Goal: Task Accomplishment & Management: Manage account settings

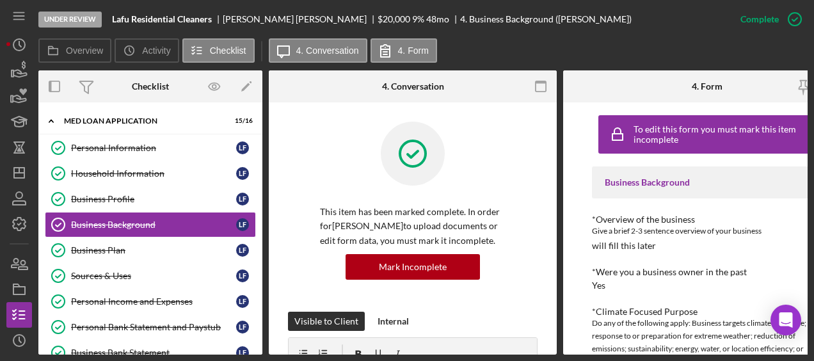
scroll to position [314, 0]
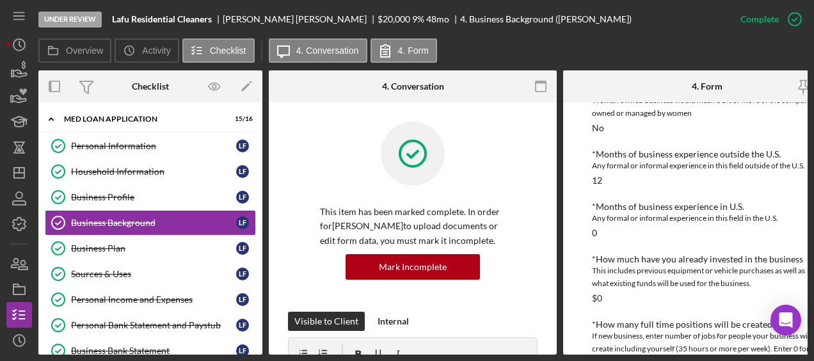
click at [630, 43] on div "Overview Icon/History Activity Checklist Icon/Message 4. Conversation 4. Form" at bounding box center [423, 51] width 770 height 26
click at [4, 70] on div "Under Review Lafu Residential Cleaners [PERSON_NAME] $20,000 $20,000 9 % 48 mo …" at bounding box center [407, 180] width 814 height 361
click at [23, 69] on icon "button" at bounding box center [24, 65] width 4 height 8
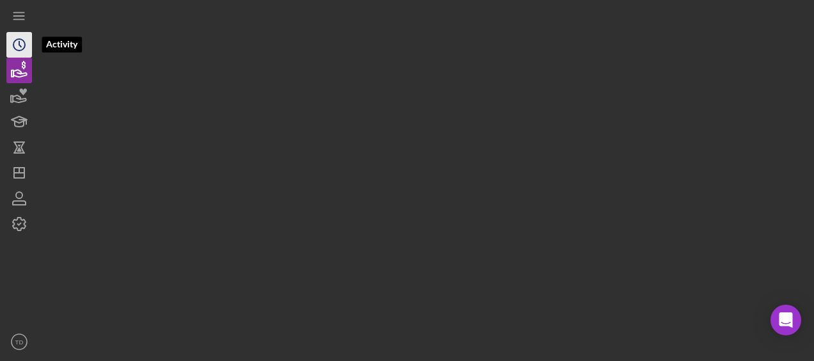
click at [20, 47] on icon "Icon/History" at bounding box center [19, 45] width 32 height 32
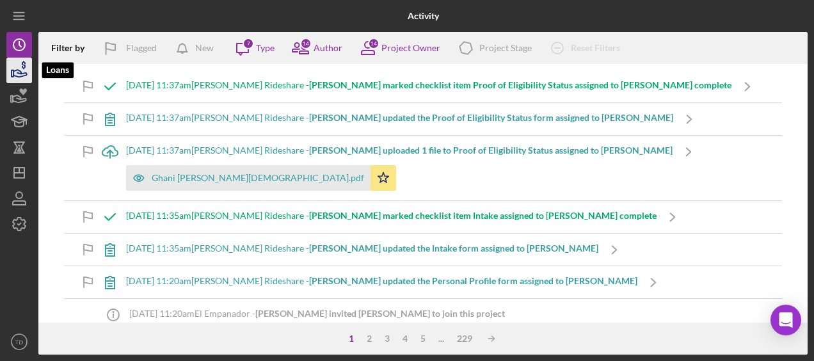
click at [20, 71] on icon "button" at bounding box center [19, 73] width 13 height 7
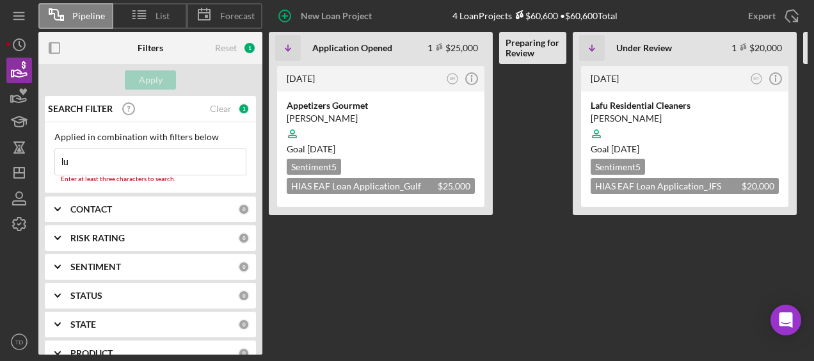
type input "l"
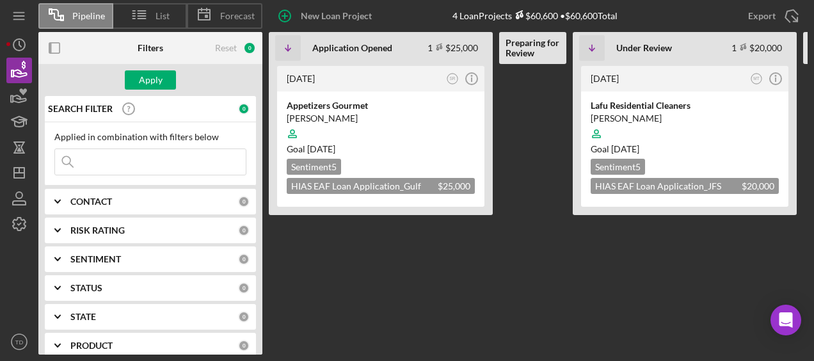
click at [97, 203] on b "CONTACT" at bounding box center [91, 202] width 42 height 10
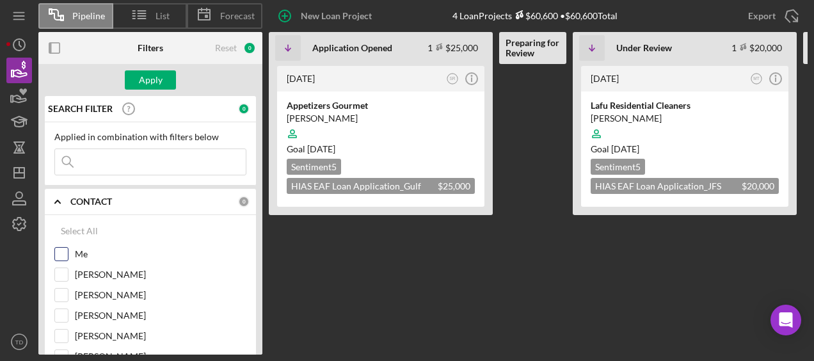
click at [65, 248] on input "Me" at bounding box center [61, 254] width 13 height 13
checkbox input "true"
click at [155, 87] on div "Apply" at bounding box center [151, 79] width 24 height 19
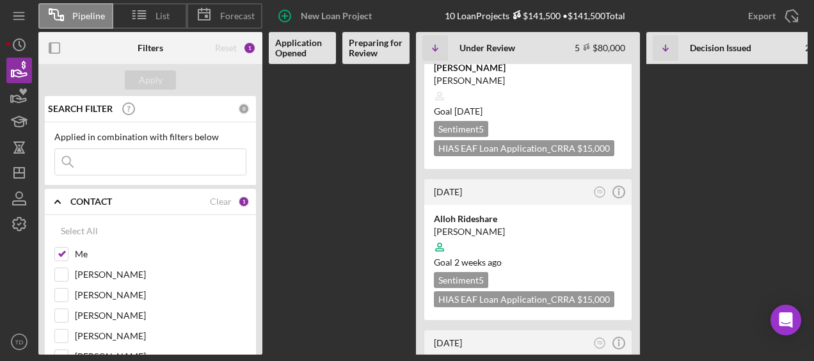
scroll to position [472, 0]
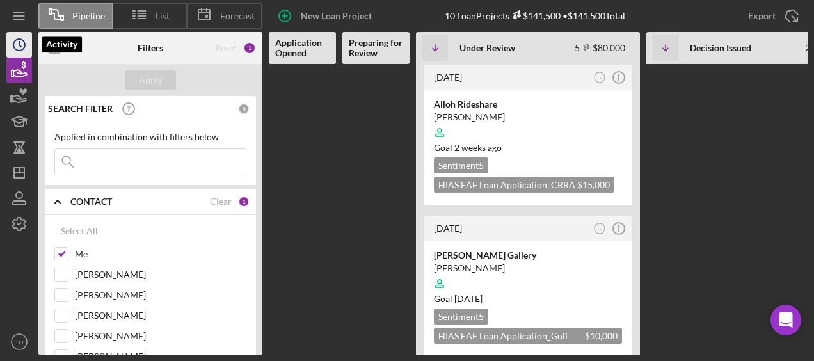
click at [19, 42] on polyline "button" at bounding box center [20, 44] width 2 height 5
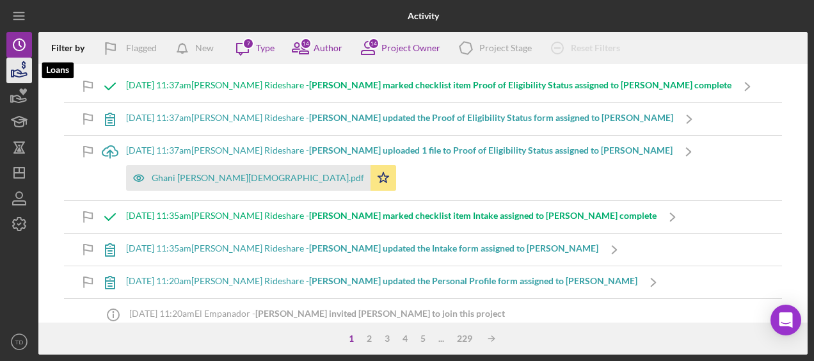
click at [17, 77] on icon "button" at bounding box center [19, 70] width 32 height 32
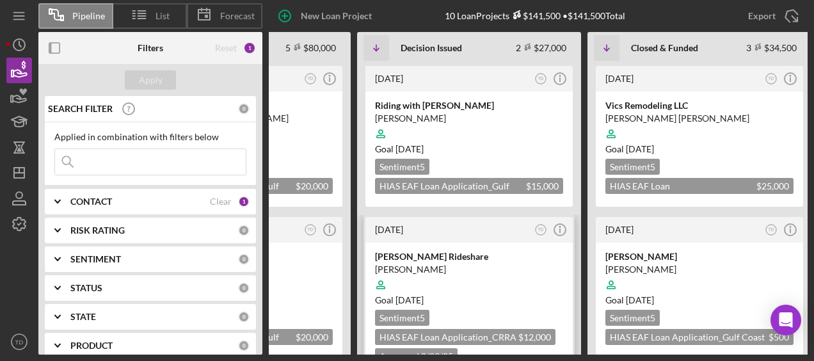
scroll to position [1, 0]
click at [463, 234] on div "[DATE] TD Icon/Info" at bounding box center [469, 229] width 207 height 26
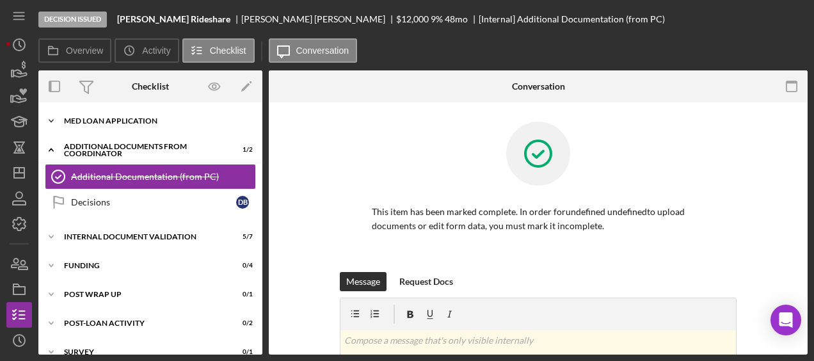
click at [92, 117] on div "Icon/Expander MED Loan Application 16 / 16" at bounding box center [150, 121] width 224 height 26
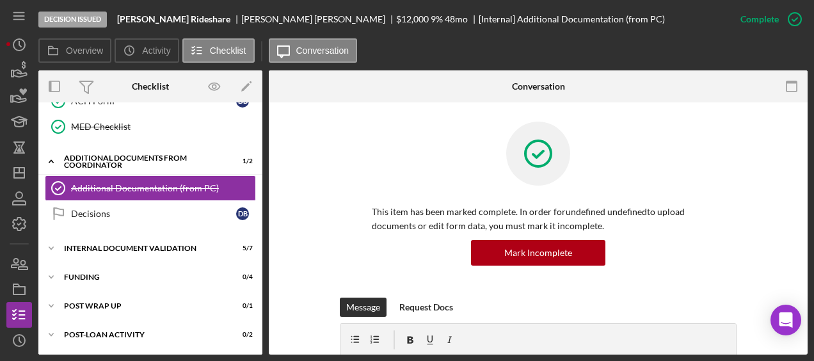
scroll to position [405, 0]
click at [118, 245] on div "Internal Document Validation" at bounding box center [155, 249] width 182 height 8
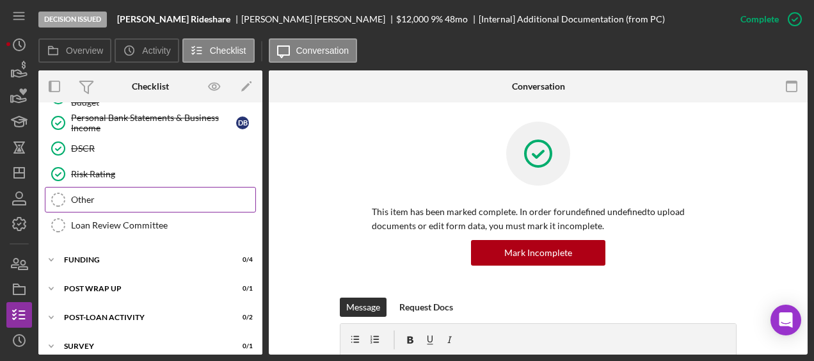
click at [94, 195] on link "Other Other" at bounding box center [150, 200] width 211 height 26
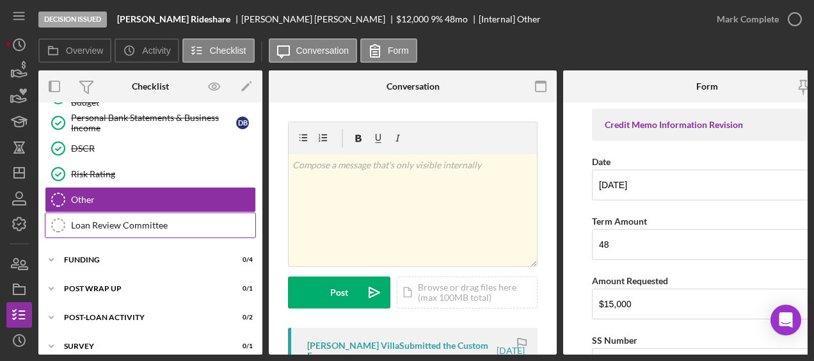
click at [97, 220] on div "Loan Review Committee" at bounding box center [163, 225] width 184 height 10
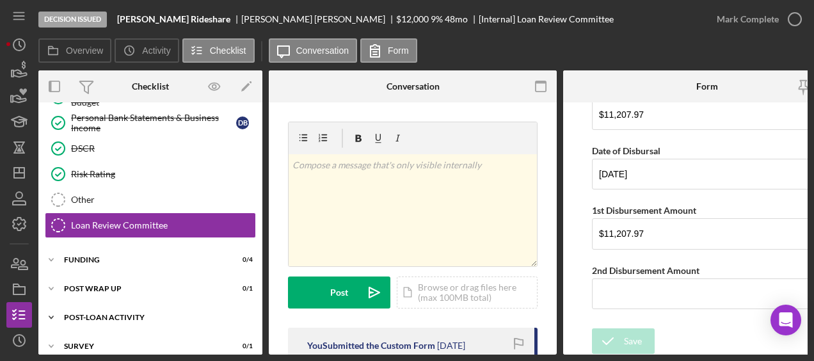
scroll to position [613, 0]
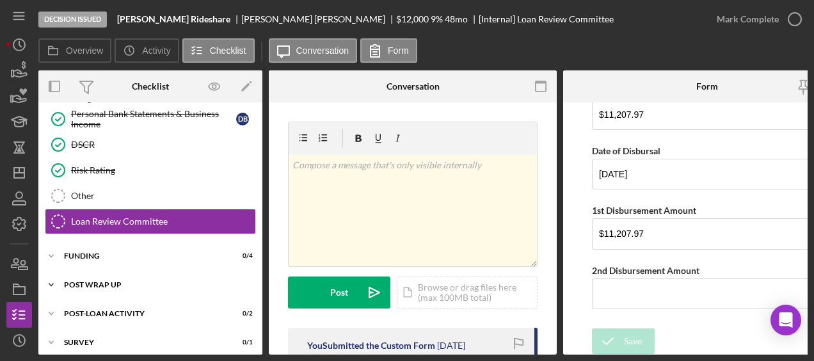
click at [90, 281] on div "Post Wrap Up" at bounding box center [155, 285] width 182 height 8
click at [88, 251] on div "Icon/Expander Funding 0 / 4" at bounding box center [150, 256] width 224 height 26
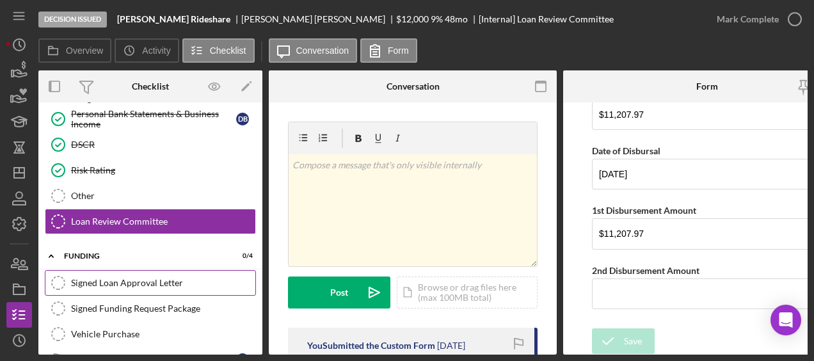
click at [90, 278] on div "Signed Loan Approval Letter" at bounding box center [163, 283] width 184 height 10
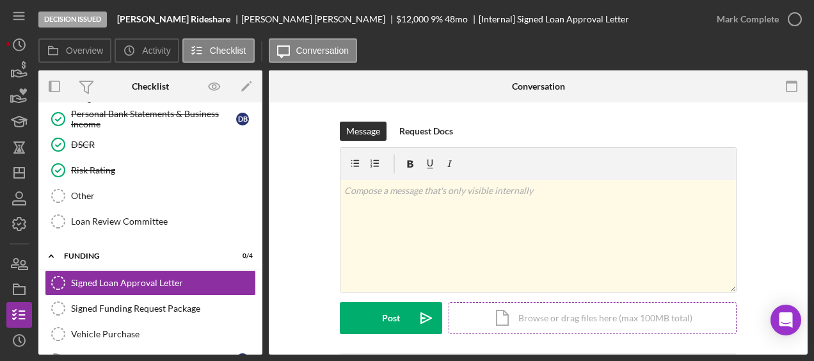
click at [515, 323] on div "Icon/Document Browse or drag files here (max 100MB total) Tap to choose files o…" at bounding box center [593, 318] width 288 height 32
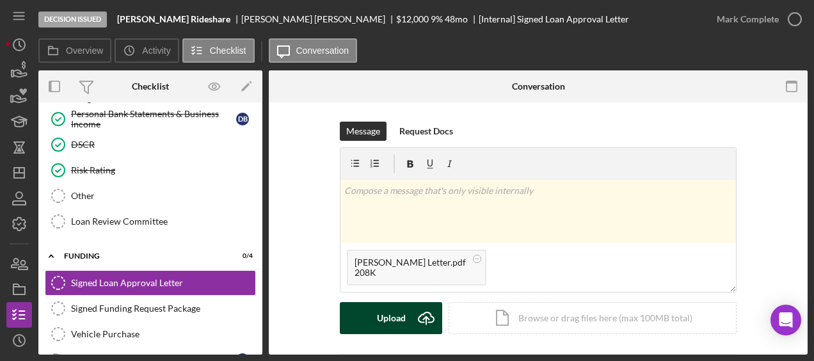
click at [382, 318] on div "Upload" at bounding box center [391, 318] width 29 height 32
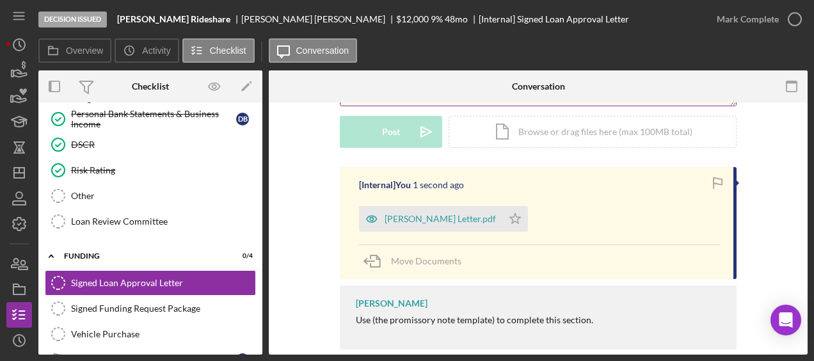
scroll to position [206, 0]
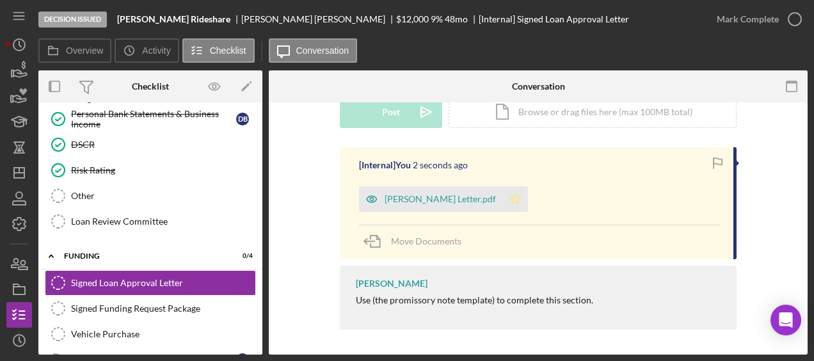
click at [528, 198] on icon "Icon/Star" at bounding box center [516, 199] width 26 height 26
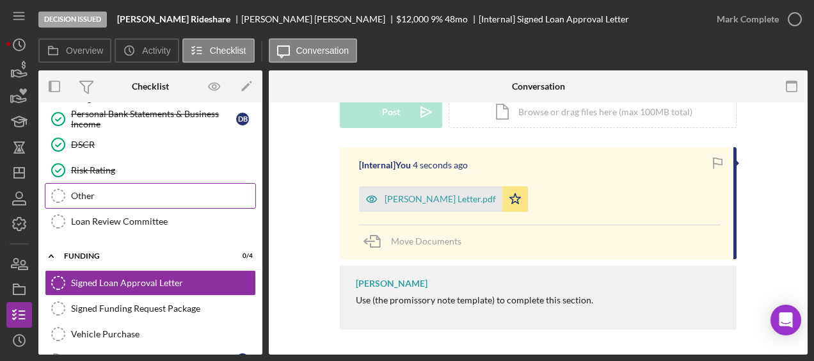
click at [138, 191] on div "Other" at bounding box center [163, 196] width 184 height 10
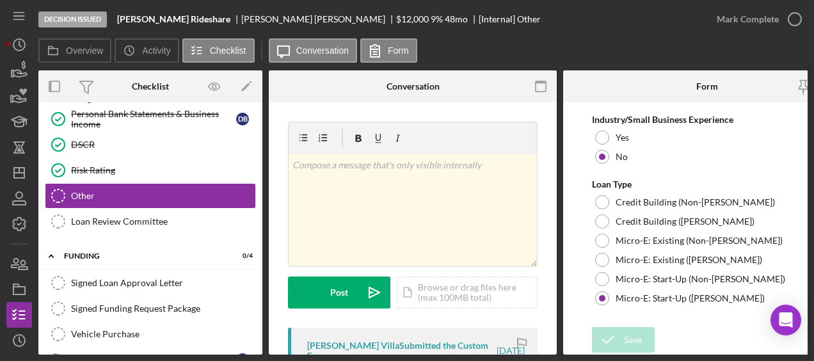
scroll to position [914, 0]
click at [796, 21] on icon "button" at bounding box center [795, 19] width 32 height 32
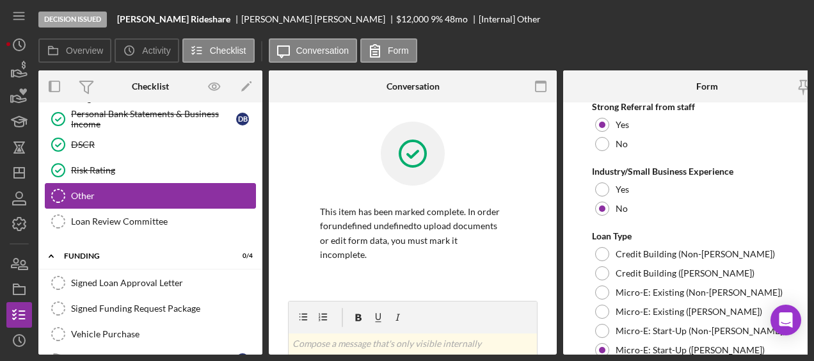
scroll to position [965, 0]
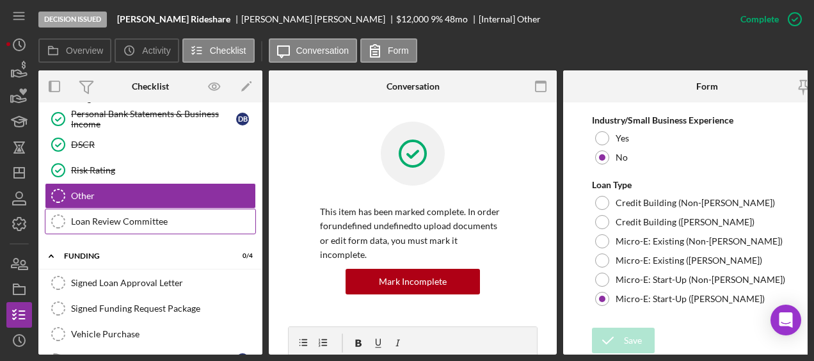
click at [161, 216] on div "Loan Review Committee" at bounding box center [163, 221] width 184 height 10
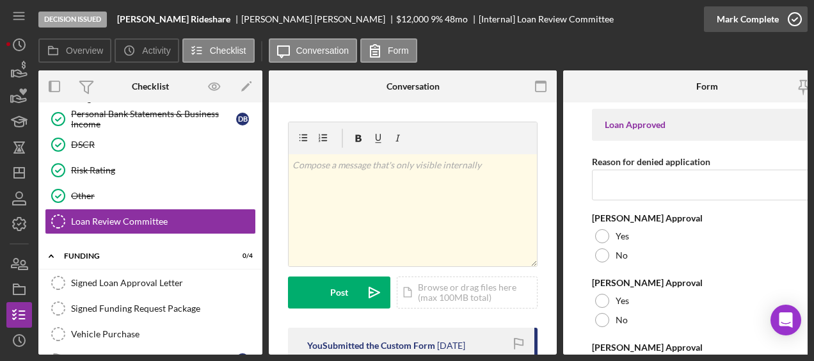
click at [794, 17] on icon "button" at bounding box center [795, 19] width 32 height 32
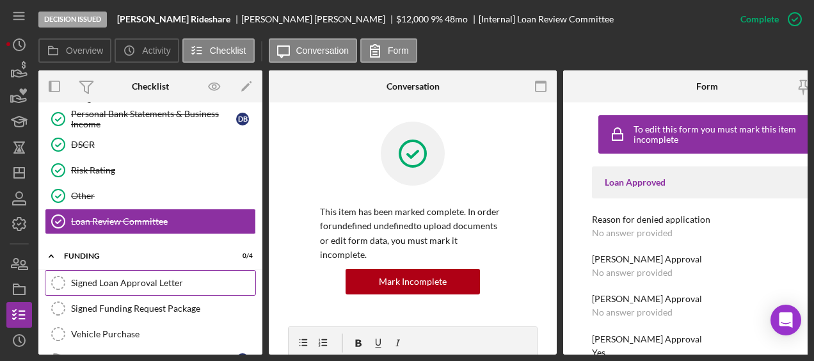
click at [159, 278] on div "Signed Loan Approval Letter" at bounding box center [163, 283] width 184 height 10
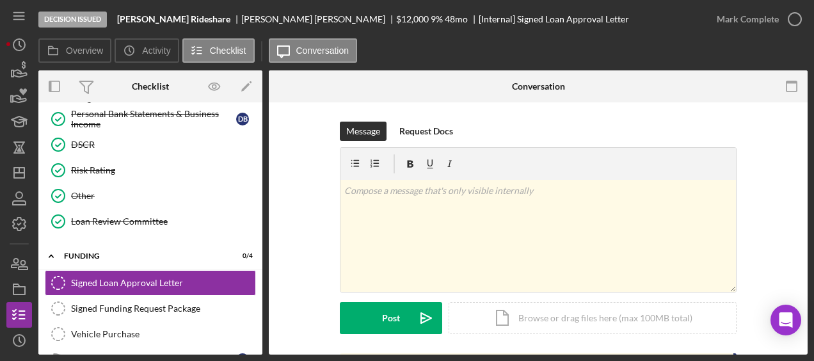
scroll to position [206, 0]
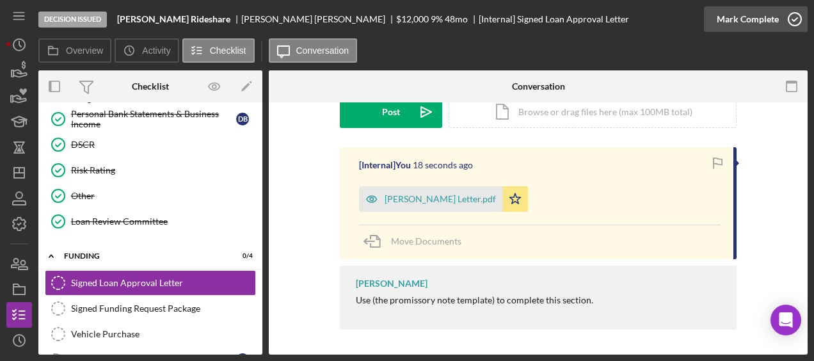
click at [798, 24] on icon "button" at bounding box center [795, 19] width 32 height 32
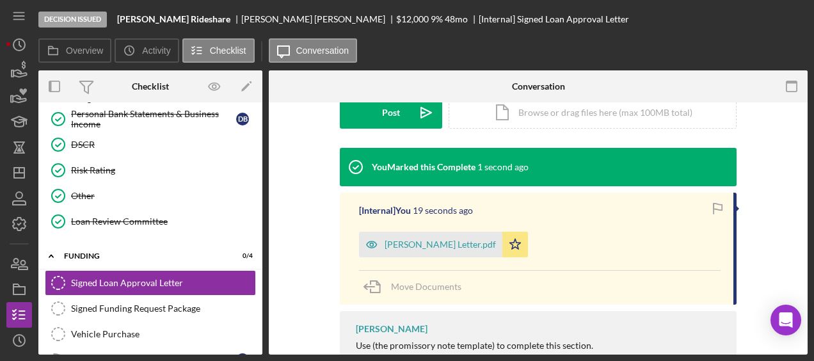
scroll to position [382, 0]
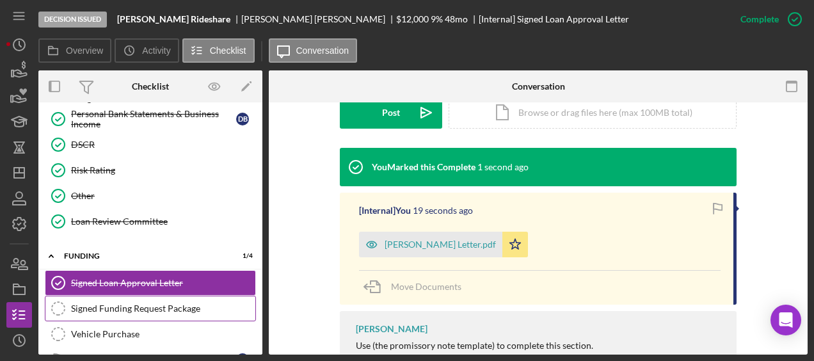
click at [217, 303] on div "Signed Funding Request Package" at bounding box center [163, 308] width 184 height 10
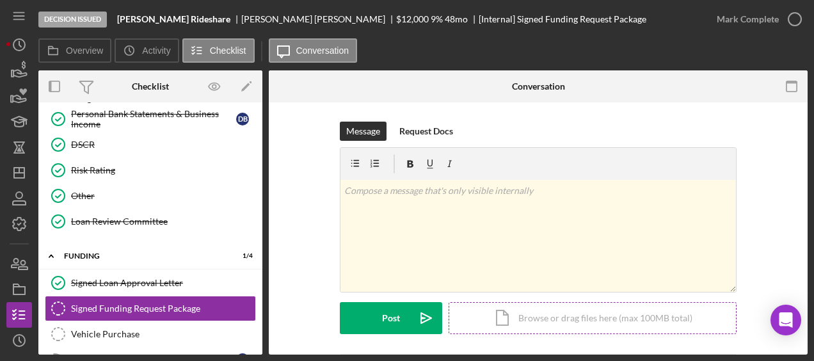
click at [522, 312] on div "Icon/Document Browse or drag files here (max 100MB total) Tap to choose files o…" at bounding box center [593, 318] width 288 height 32
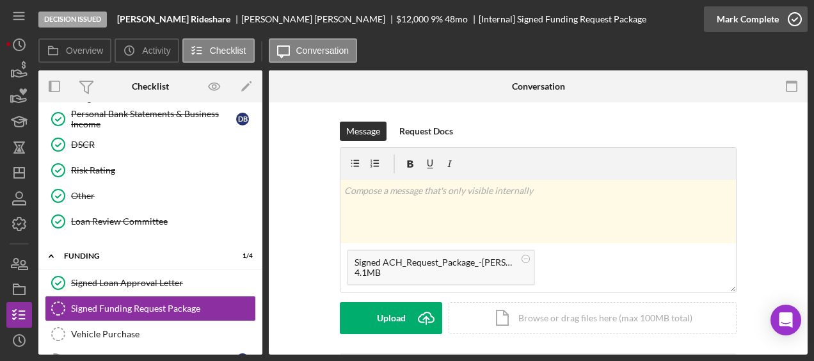
click at [794, 19] on icon "button" at bounding box center [795, 19] width 32 height 32
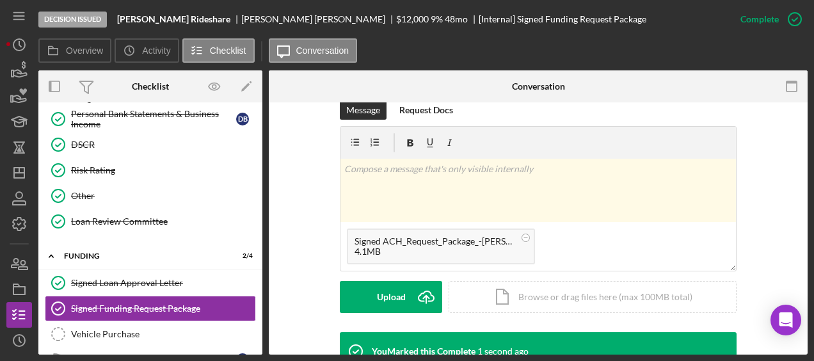
scroll to position [310, 0]
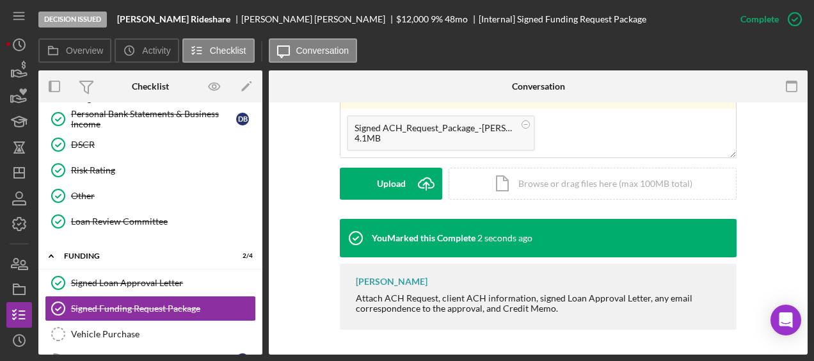
click at [380, 165] on form "v Color teal Color pink Remove color Add row above Add row below Add column bef…" at bounding box center [538, 106] width 397 height 187
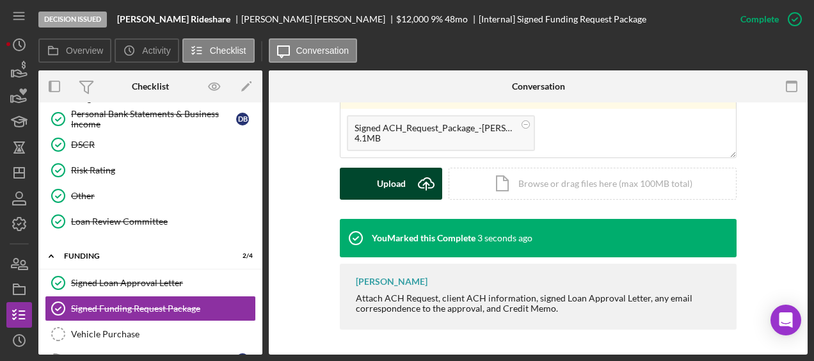
click at [380, 182] on div "Upload" at bounding box center [391, 184] width 29 height 32
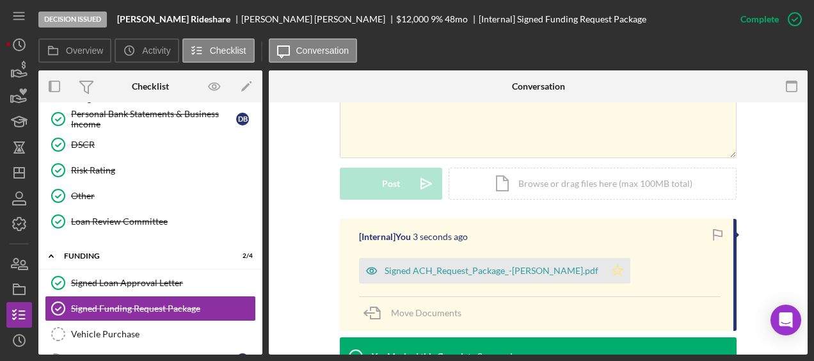
click at [631, 268] on icon "Icon/Star" at bounding box center [618, 271] width 26 height 26
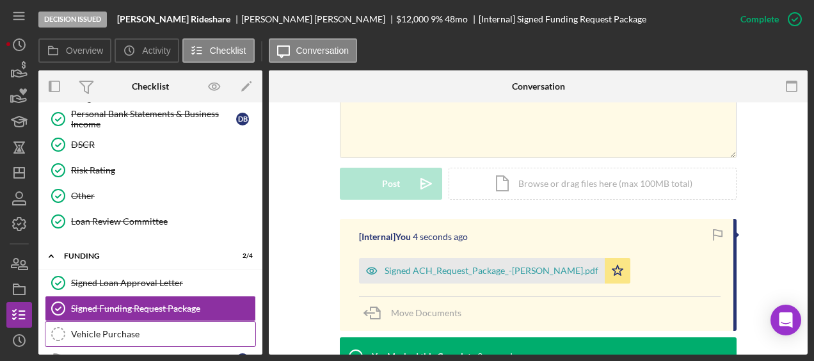
click at [123, 329] on div "Vehicle Purchase" at bounding box center [163, 334] width 184 height 10
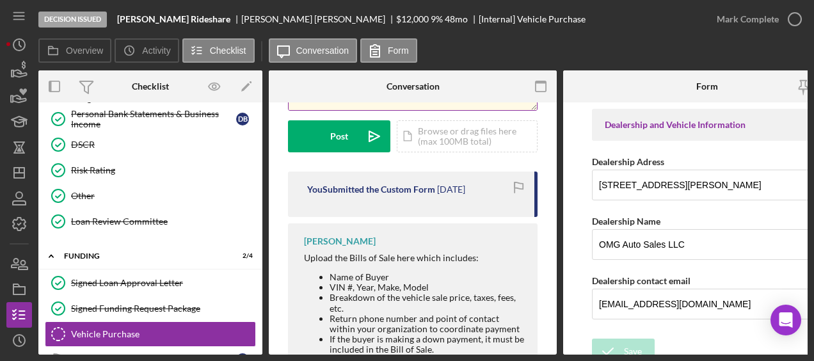
scroll to position [182, 0]
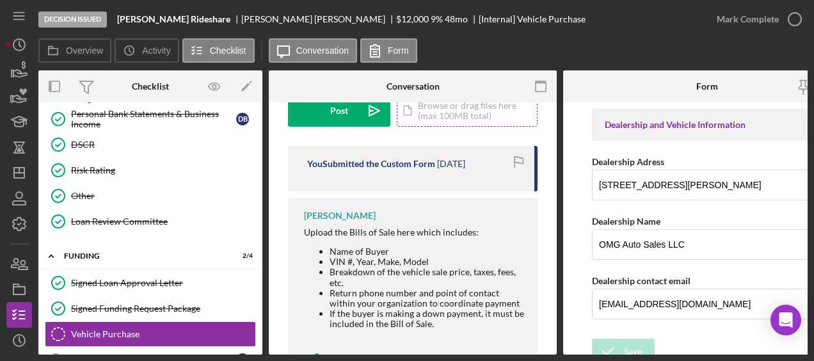
click at [452, 109] on div "Icon/Document Browse or drag files here (max 100MB total) Tap to choose files o…" at bounding box center [467, 111] width 141 height 32
click at [365, 123] on icon "Icon/Upload" at bounding box center [375, 111] width 32 height 32
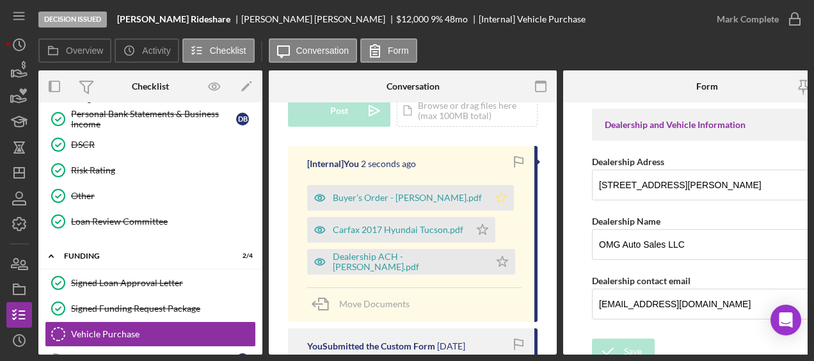
click at [492, 193] on icon "Icon/Star" at bounding box center [501, 198] width 26 height 26
click at [477, 223] on icon "Icon/Star" at bounding box center [483, 230] width 26 height 26
click at [499, 257] on polygon "button" at bounding box center [502, 261] width 11 height 10
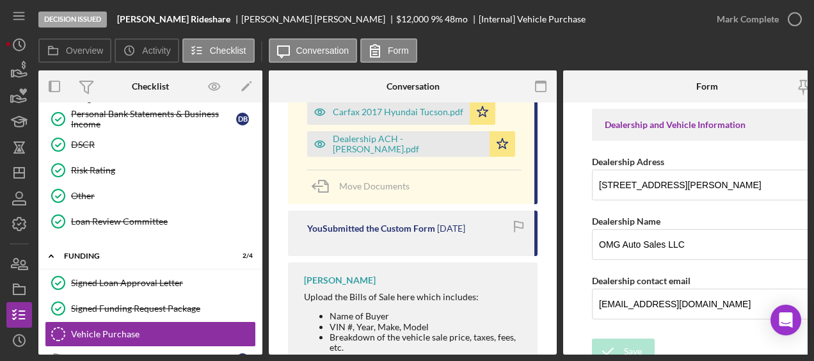
scroll to position [301, 0]
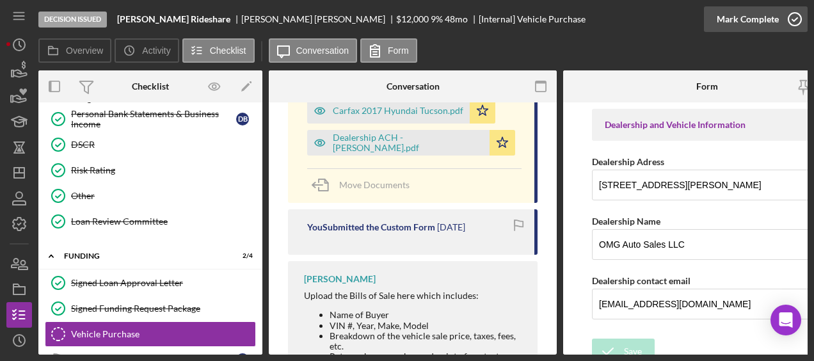
click at [791, 19] on icon "button" at bounding box center [795, 19] width 32 height 32
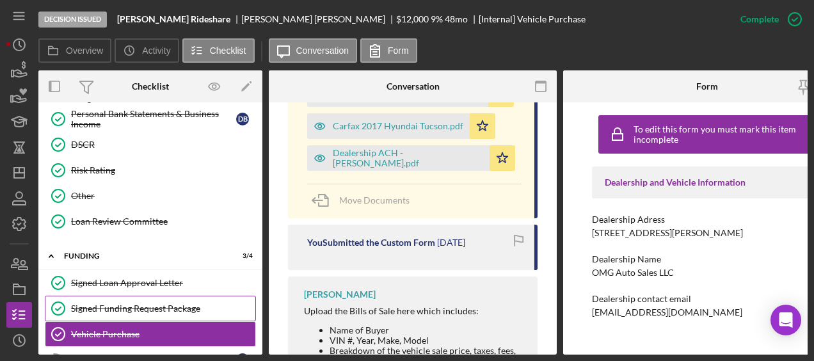
scroll to position [731, 0]
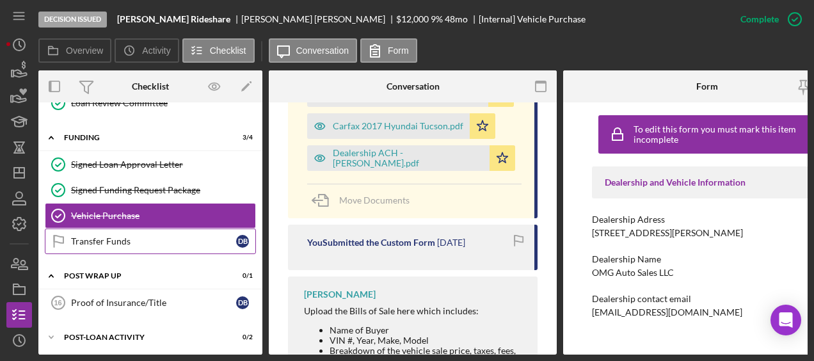
click at [143, 236] on link "Transfer Funds Transfer Funds D B" at bounding box center [150, 242] width 211 height 26
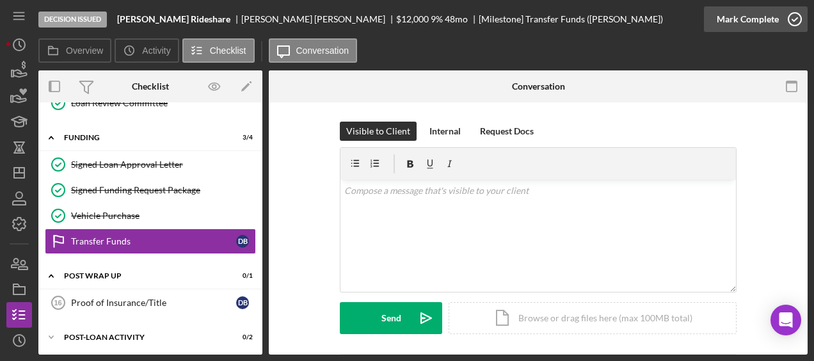
click at [804, 12] on icon "button" at bounding box center [795, 19] width 32 height 32
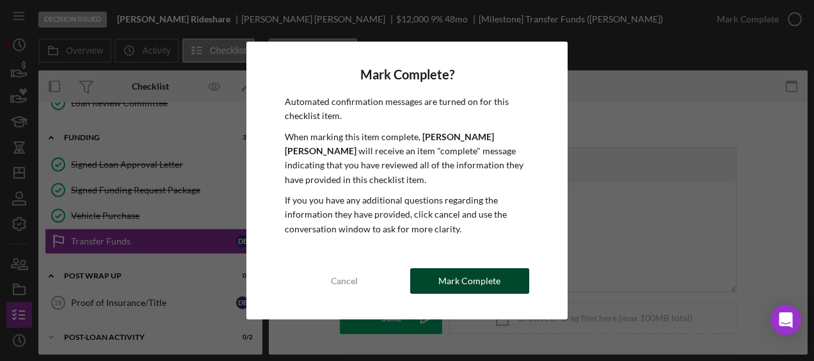
click at [463, 282] on div "Mark Complete" at bounding box center [470, 281] width 62 height 26
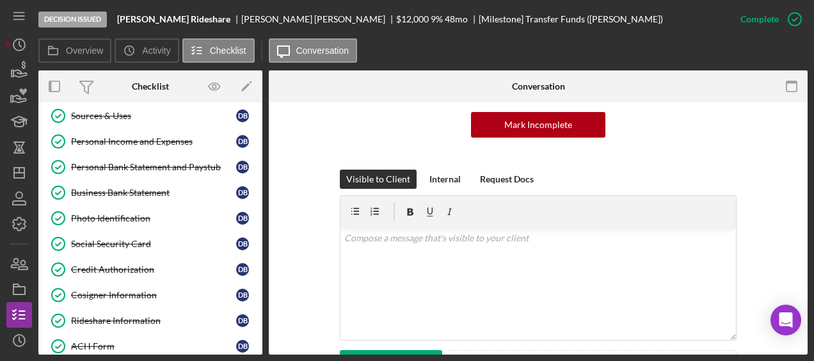
scroll to position [47, 0]
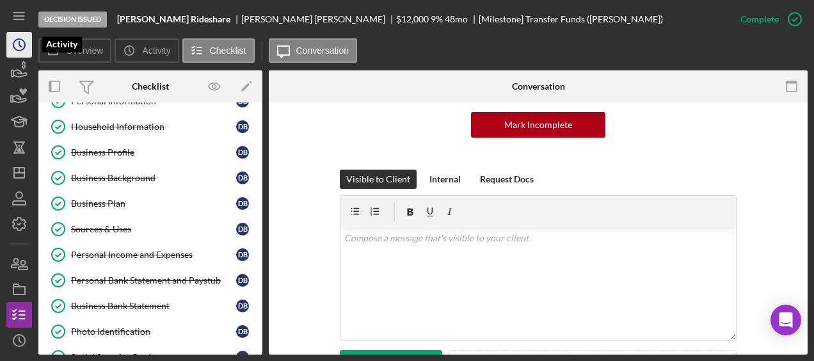
click at [19, 39] on circle "button" at bounding box center [19, 45] width 12 height 12
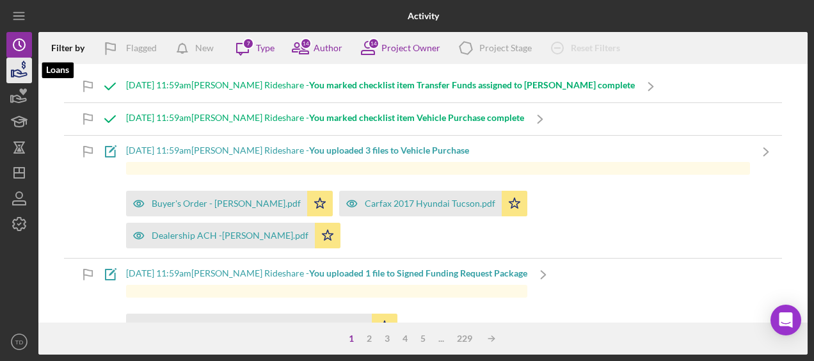
click at [19, 74] on icon "button" at bounding box center [19, 70] width 32 height 32
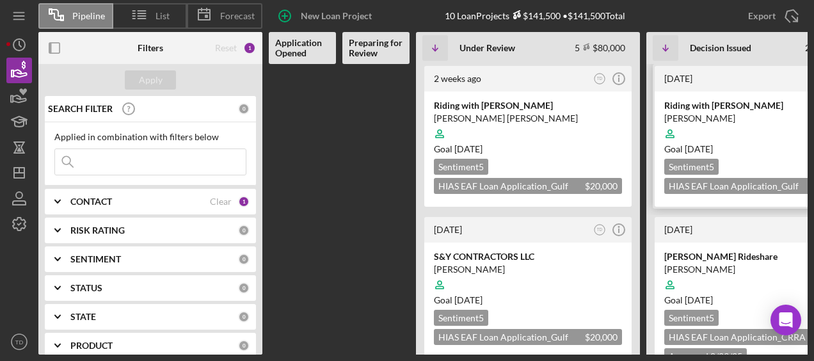
scroll to position [0, 300]
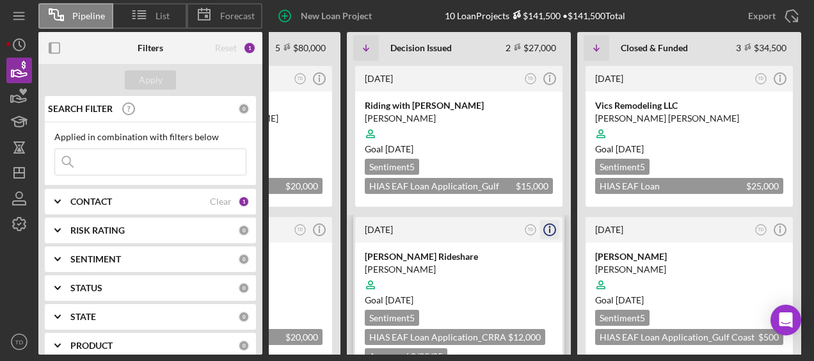
click at [552, 230] on icon "Icon/Info" at bounding box center [550, 230] width 32 height 32
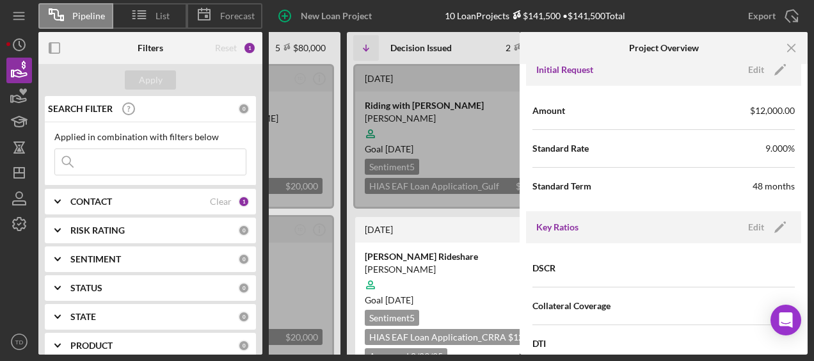
scroll to position [0, 0]
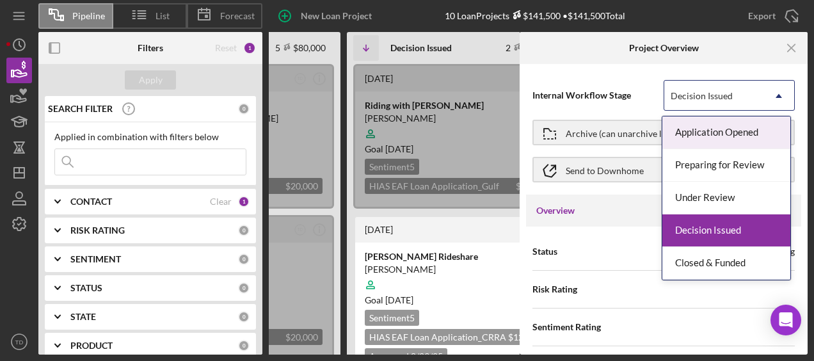
click at [743, 95] on div "Decision Issued" at bounding box center [714, 95] width 99 height 29
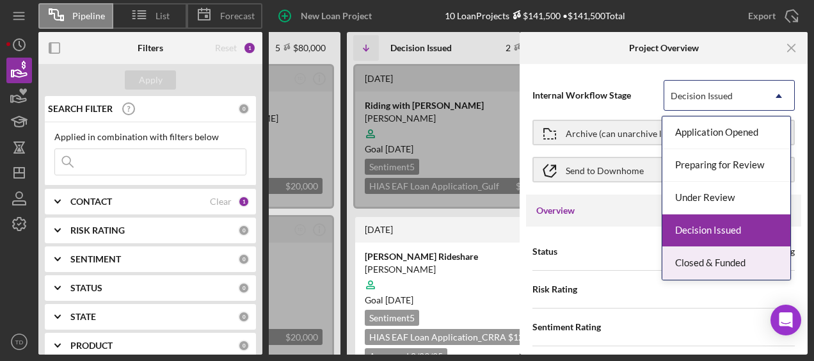
click at [700, 270] on div "Closed & Funded" at bounding box center [727, 263] width 128 height 33
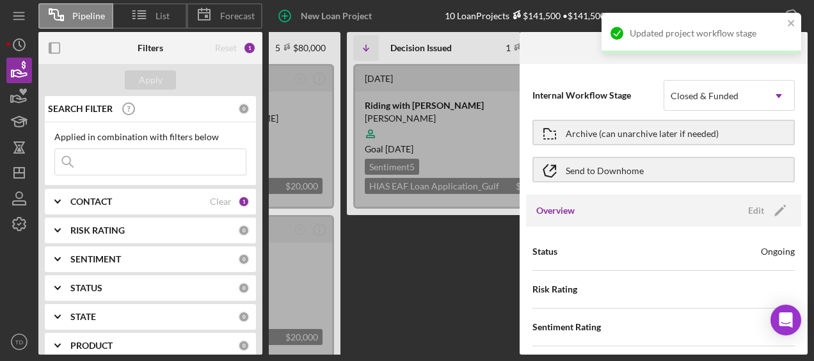
click at [463, 251] on Issued "[DATE] TD Icon/Info Riding with [PERSON_NAME] [PERSON_NAME] Goal [DATE] Sentime…" at bounding box center [459, 209] width 224 height 291
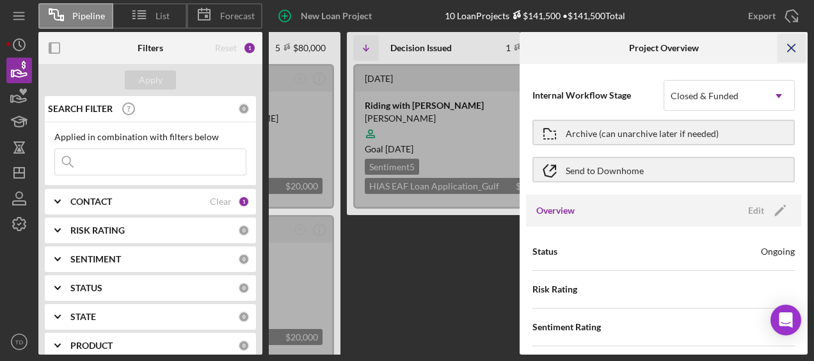
click at [791, 47] on icon "Icon/Menu Close" at bounding box center [792, 48] width 29 height 29
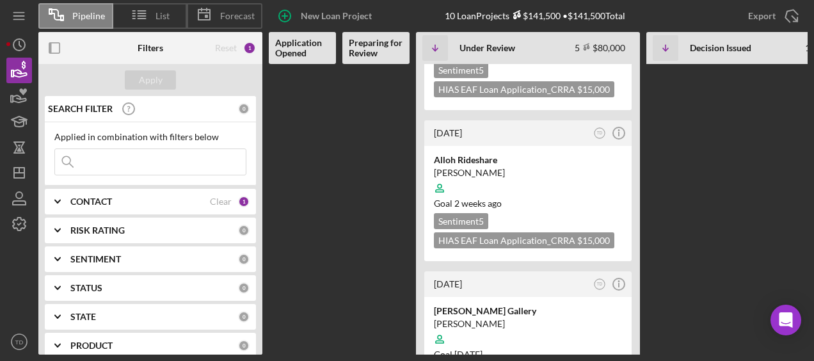
scroll to position [472, 0]
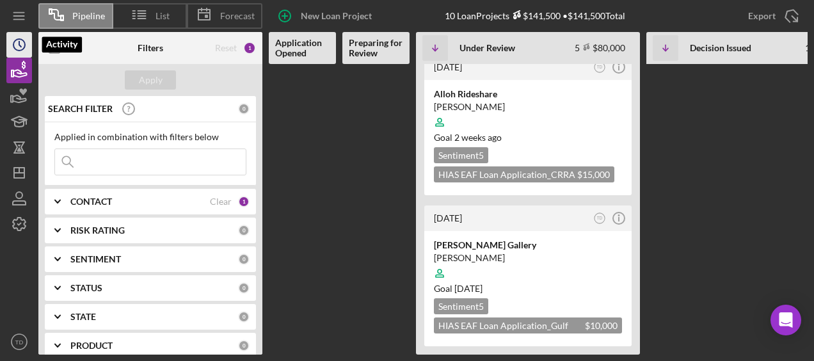
click at [6, 35] on icon "Icon/History" at bounding box center [19, 45] width 32 height 32
